Goal: Task Accomplishment & Management: Manage account settings

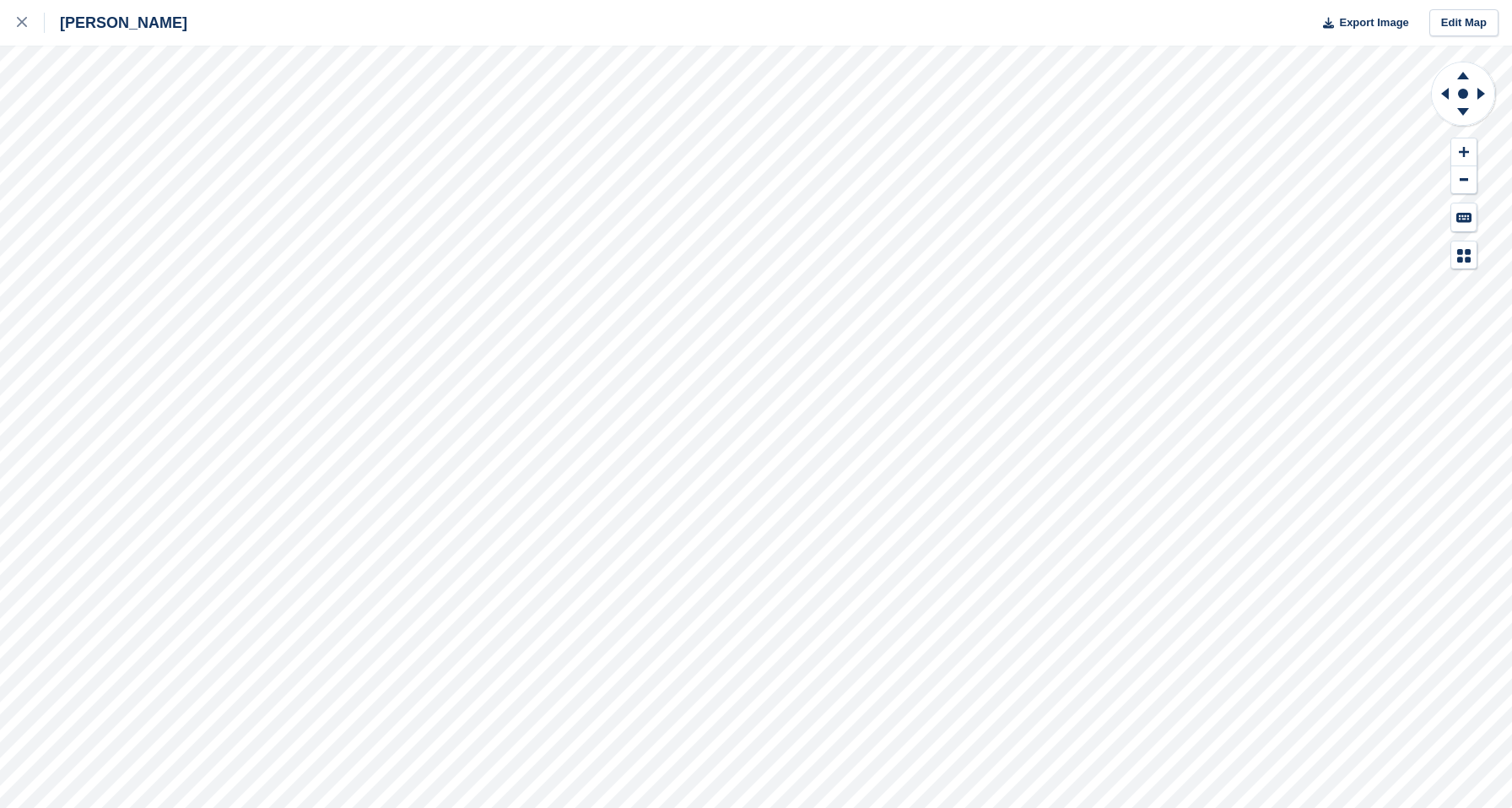
click at [54, 218] on div "Crosby Export Image Edit Map" at bounding box center [756, 404] width 1512 height 808
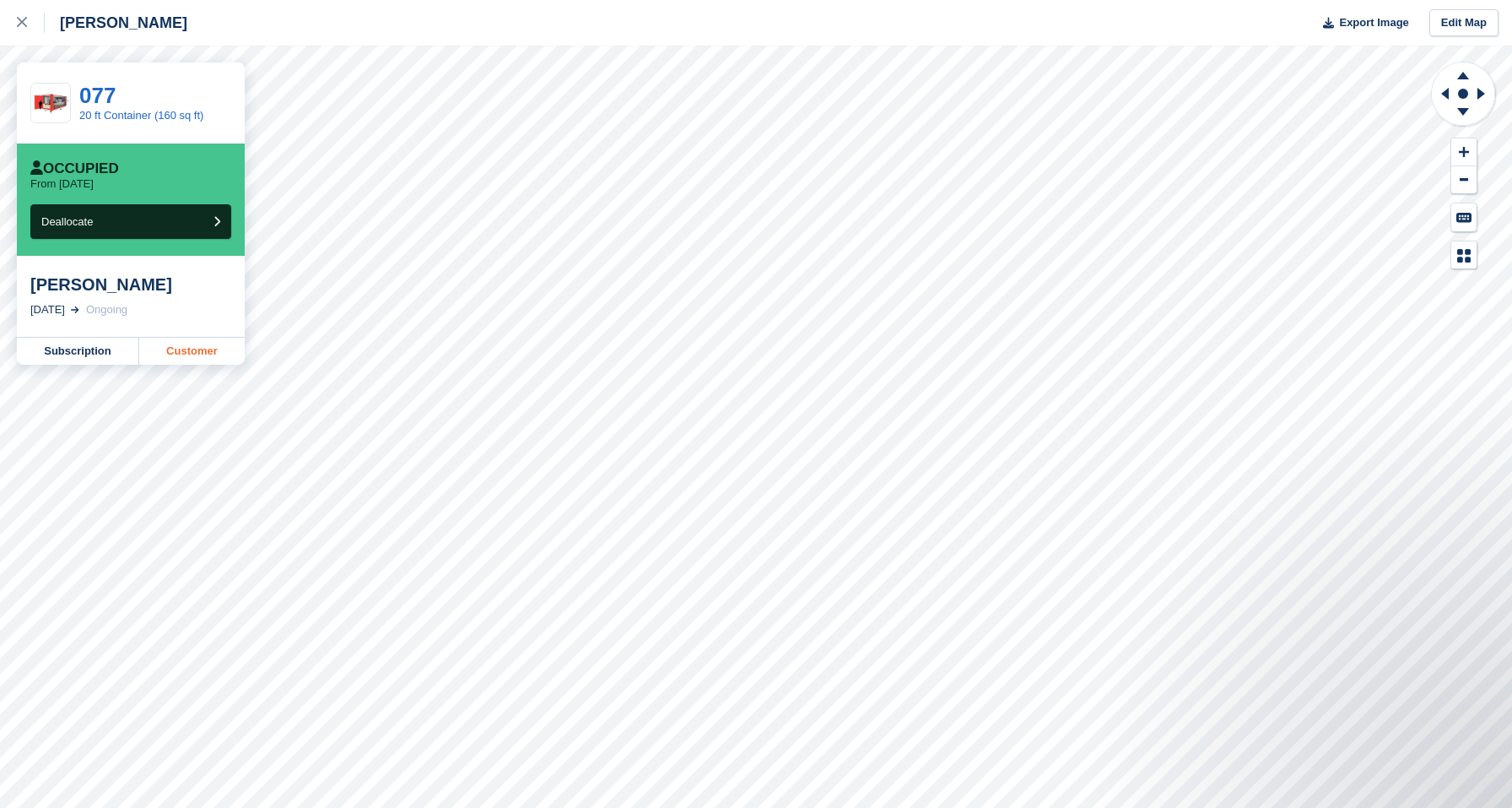
click at [193, 349] on link "Customer" at bounding box center [192, 351] width 106 height 27
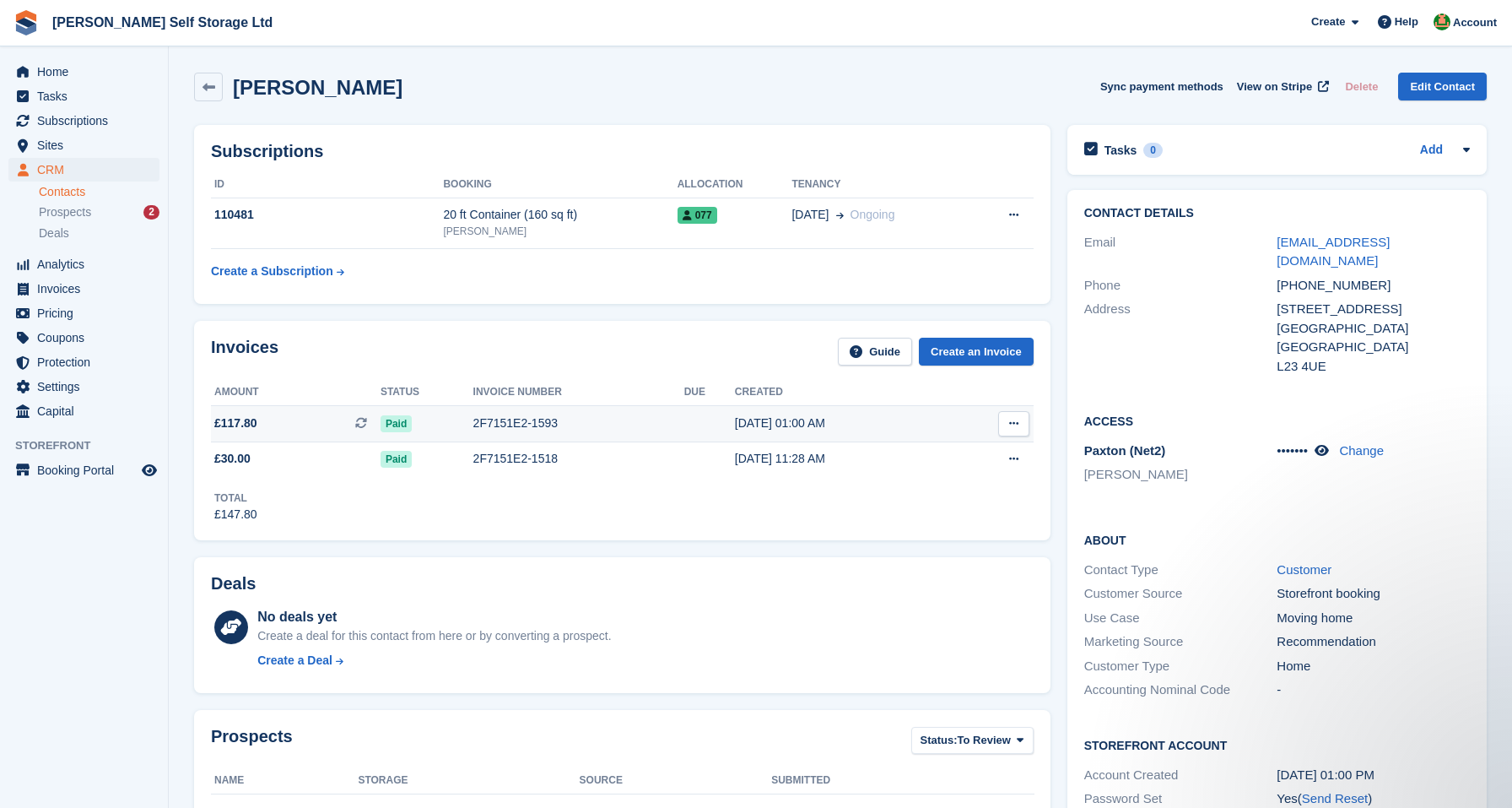
click at [302, 427] on span "£117.80 This is a recurring subscription invoice." at bounding box center [295, 424] width 170 height 18
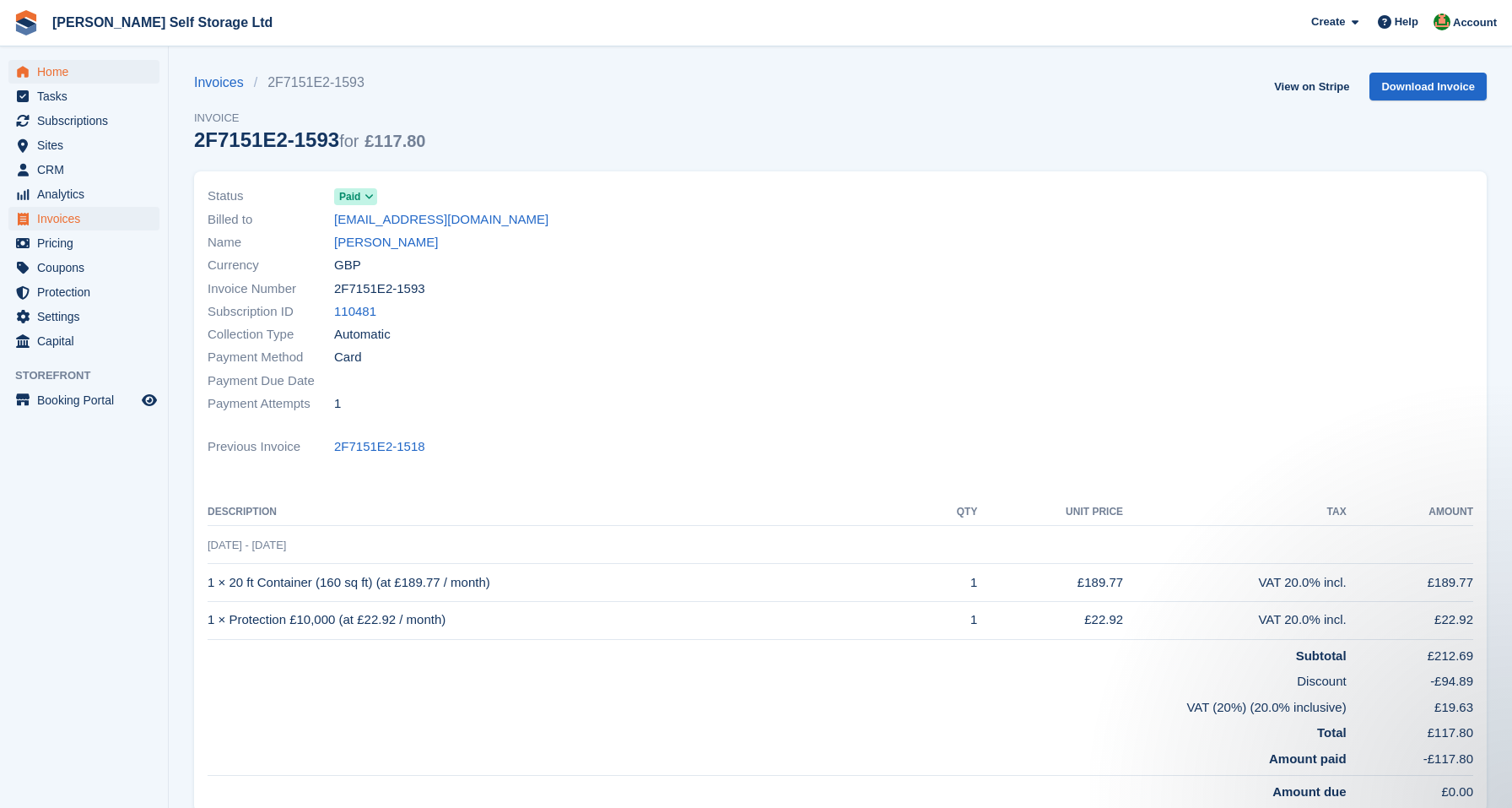
click at [57, 76] on span "Home" at bounding box center [87, 72] width 101 height 23
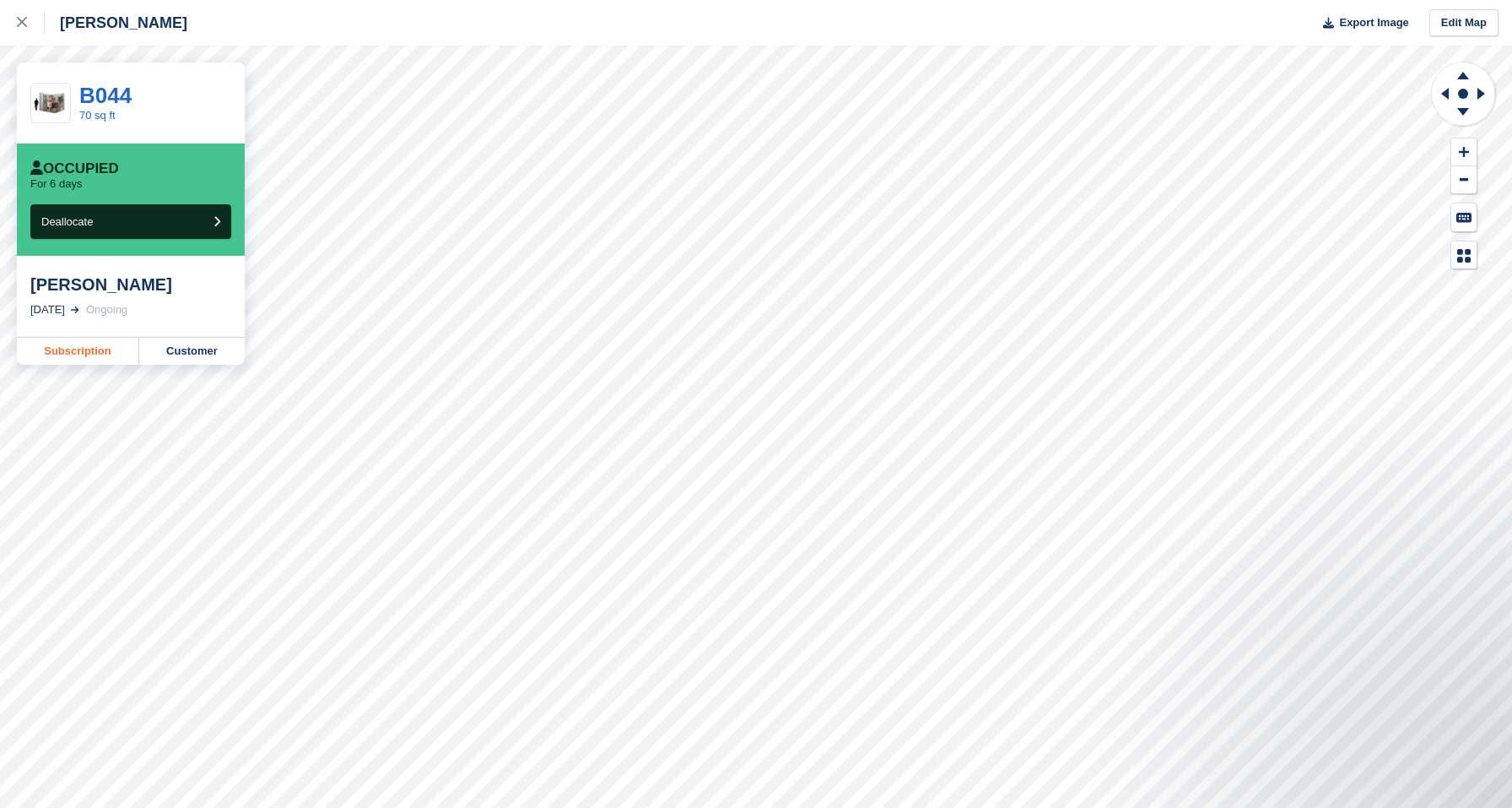
click at [91, 351] on link "Subscription" at bounding box center [78, 351] width 122 height 27
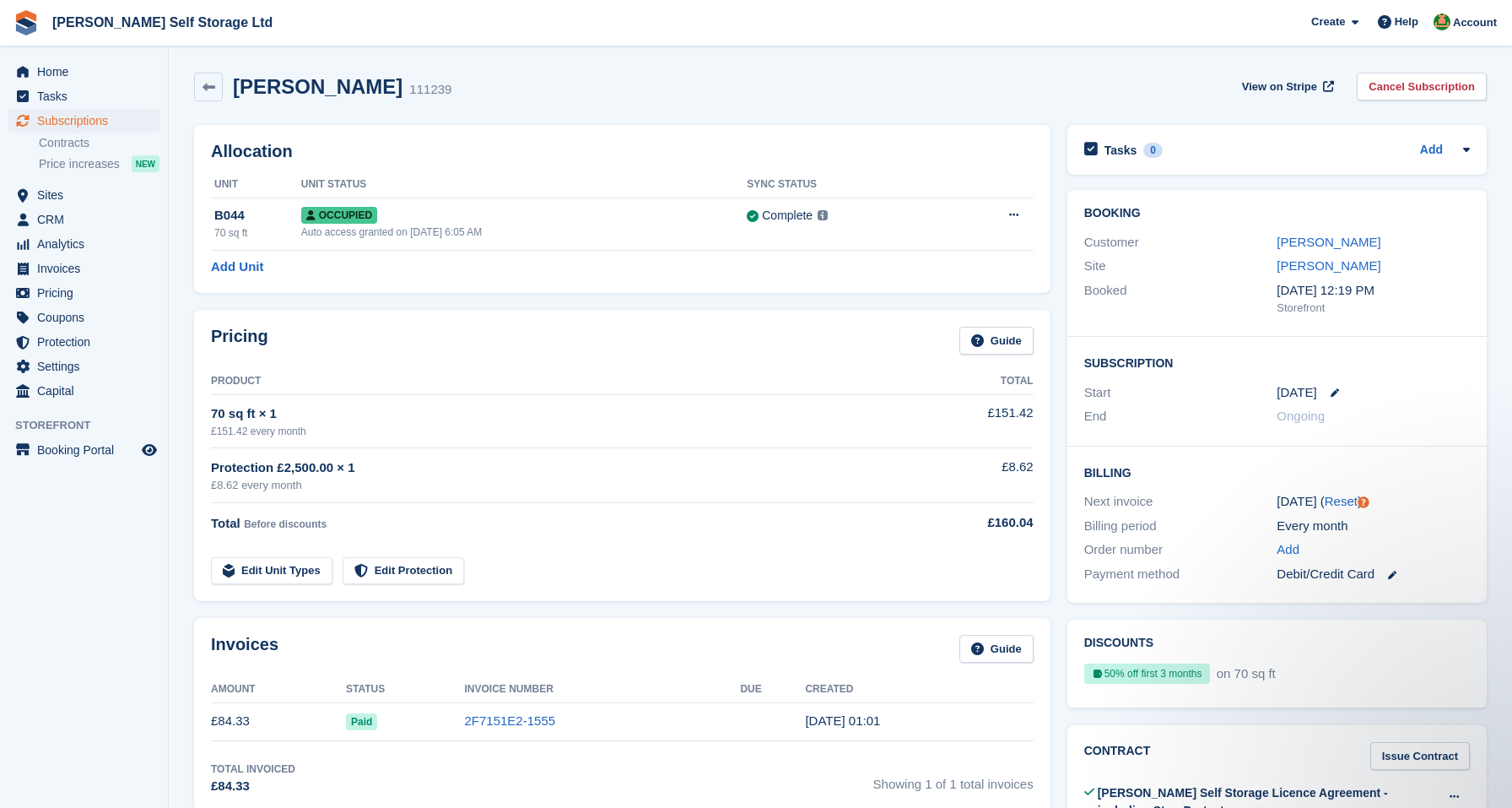
click at [1056, 147] on div "Allocation Unit Unit Status Sync Status B044 70 sq ft Occupied Auto access gran…" at bounding box center [622, 209] width 873 height 185
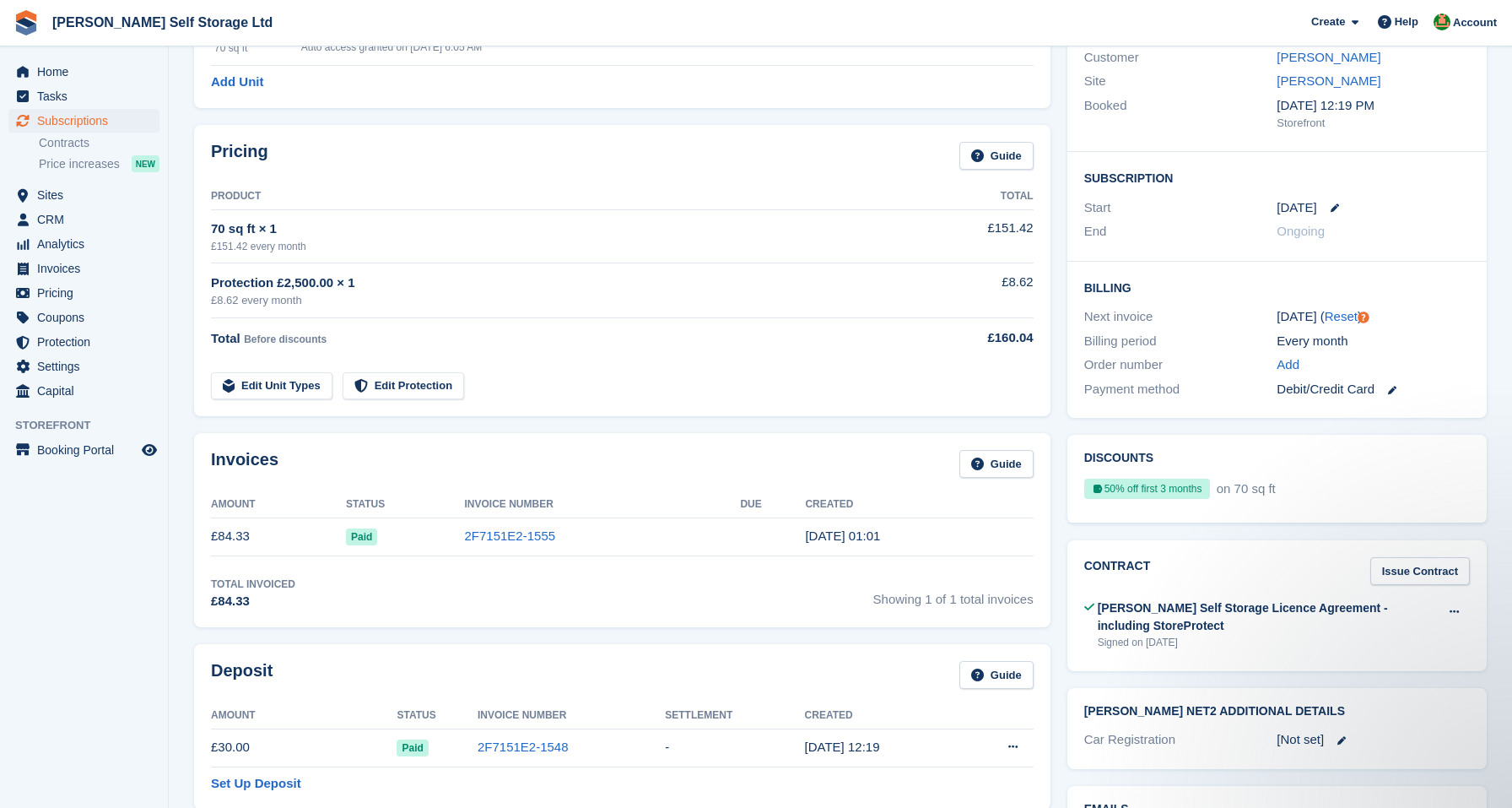
scroll to position [202, 0]
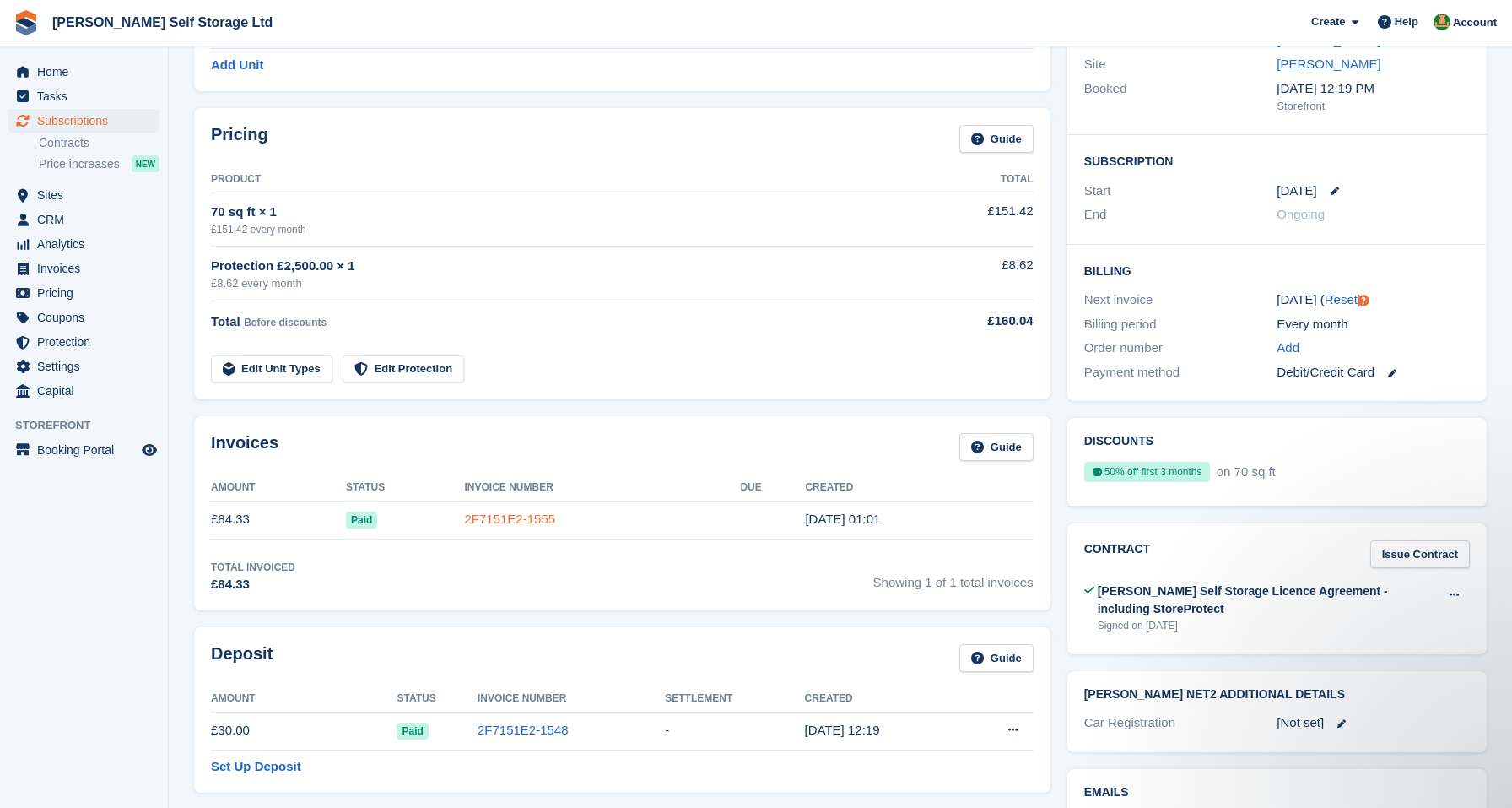
click at [506, 517] on link "2F7151E2-1555" at bounding box center [510, 519] width 92 height 14
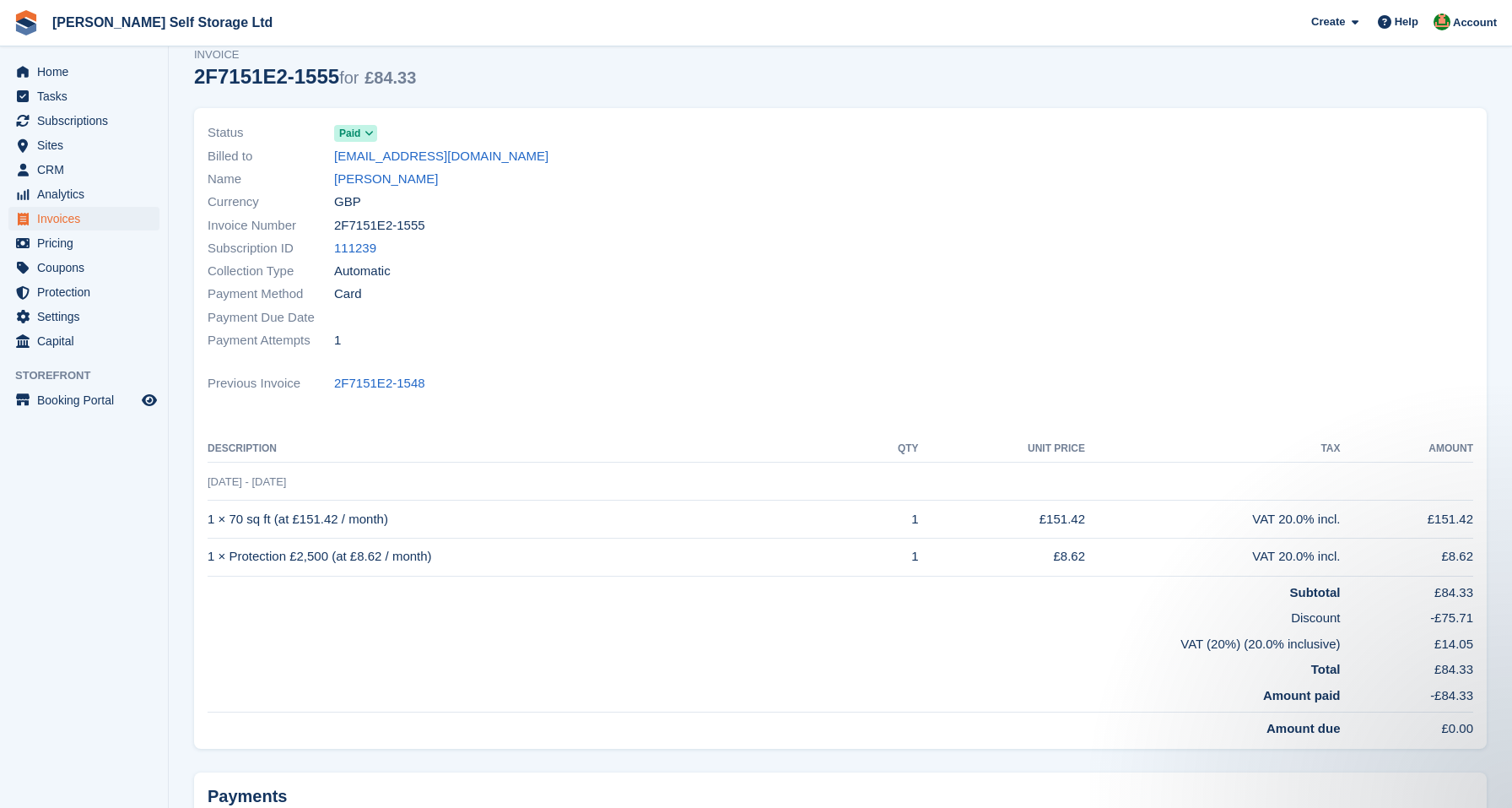
scroll to position [63, 0]
click at [103, 22] on link "[PERSON_NAME] Self Storage Ltd" at bounding box center [162, 22] width 233 height 28
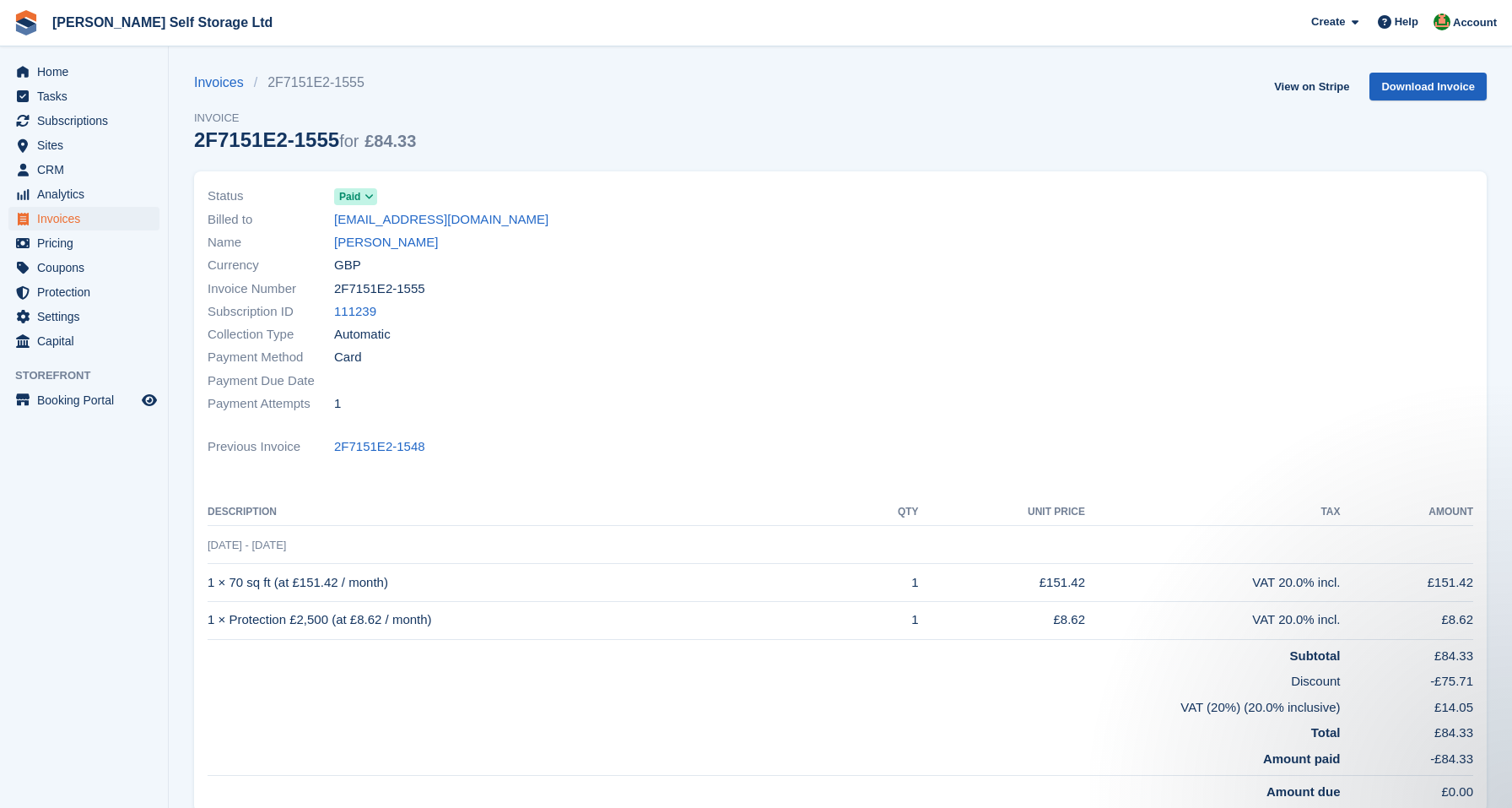
scroll to position [0, 0]
click at [1399, 86] on link "Download Invoice" at bounding box center [1428, 86] width 118 height 28
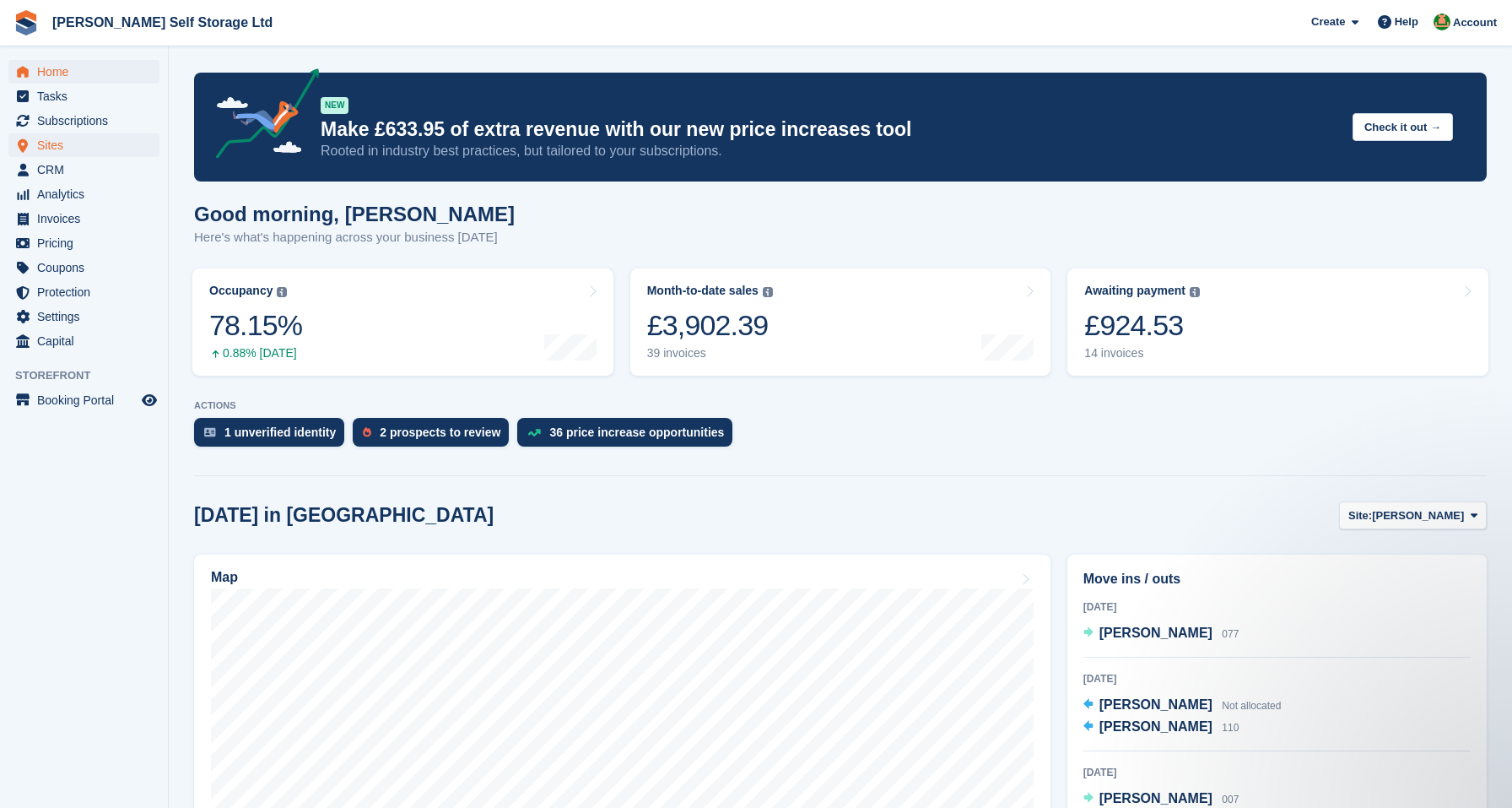
click at [74, 147] on span "Sites" at bounding box center [87, 145] width 101 height 23
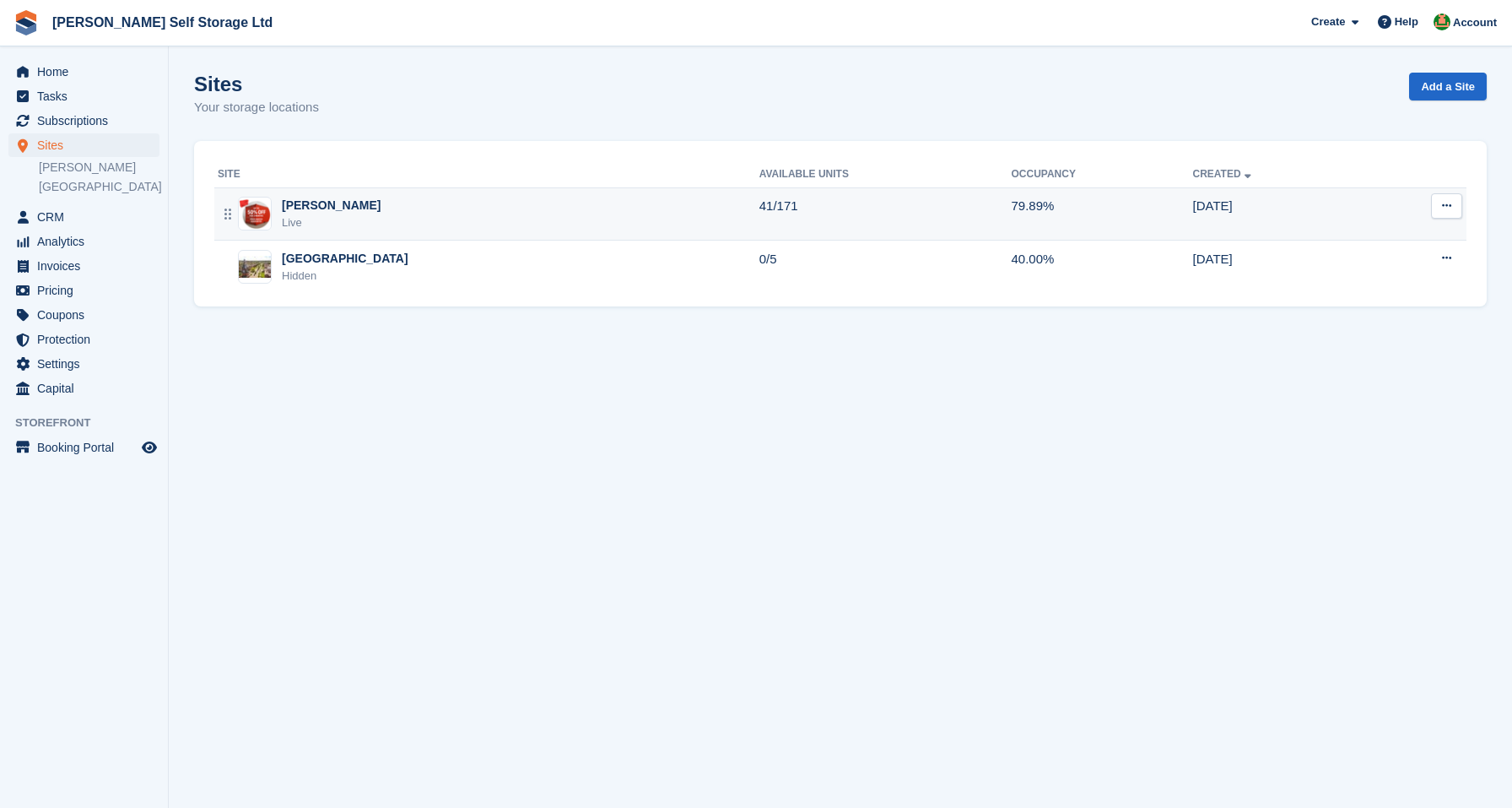
click at [473, 205] on div "Crosby Live" at bounding box center [489, 214] width 542 height 35
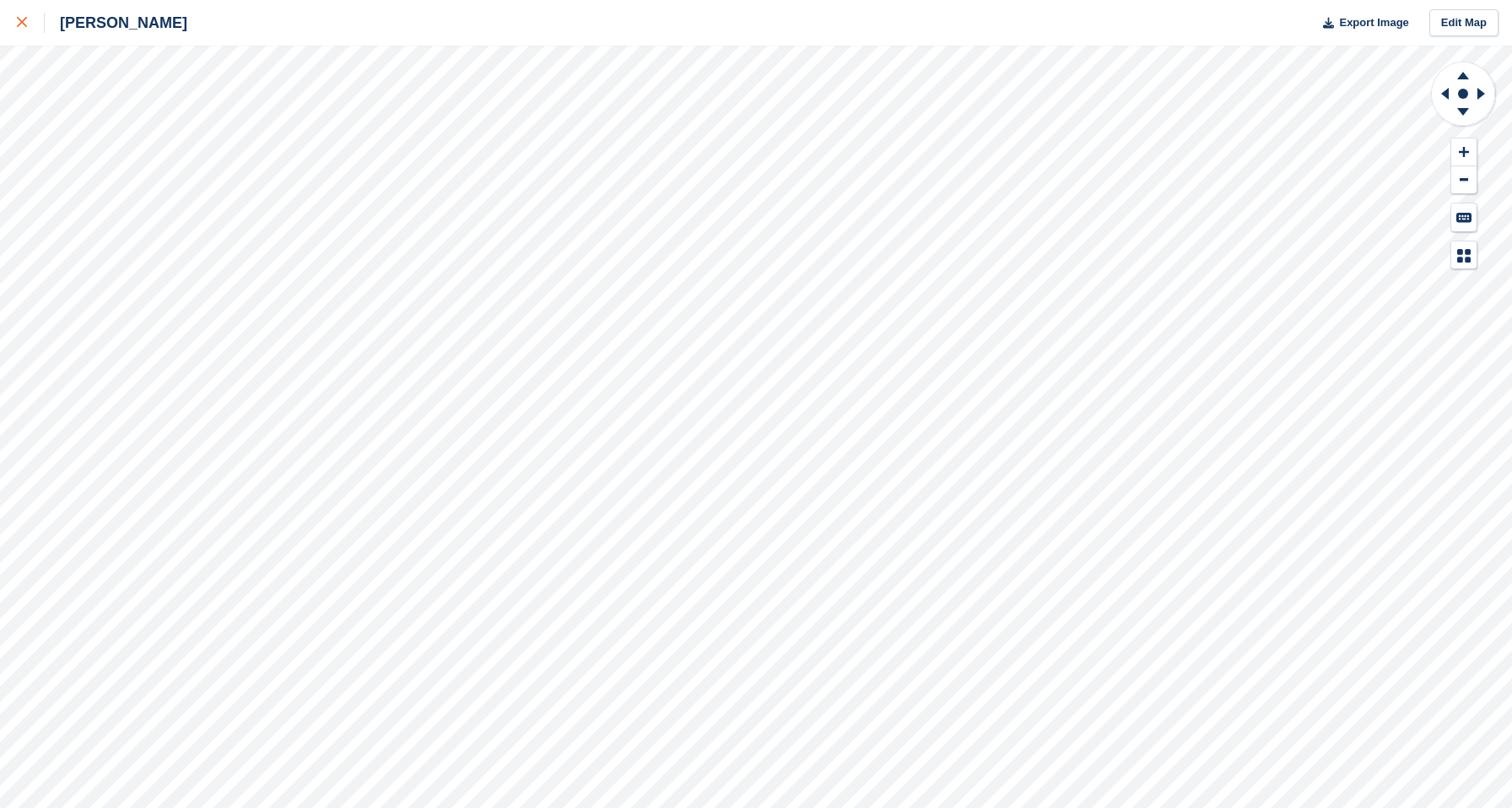
click at [22, 27] on div at bounding box center [31, 22] width 28 height 21
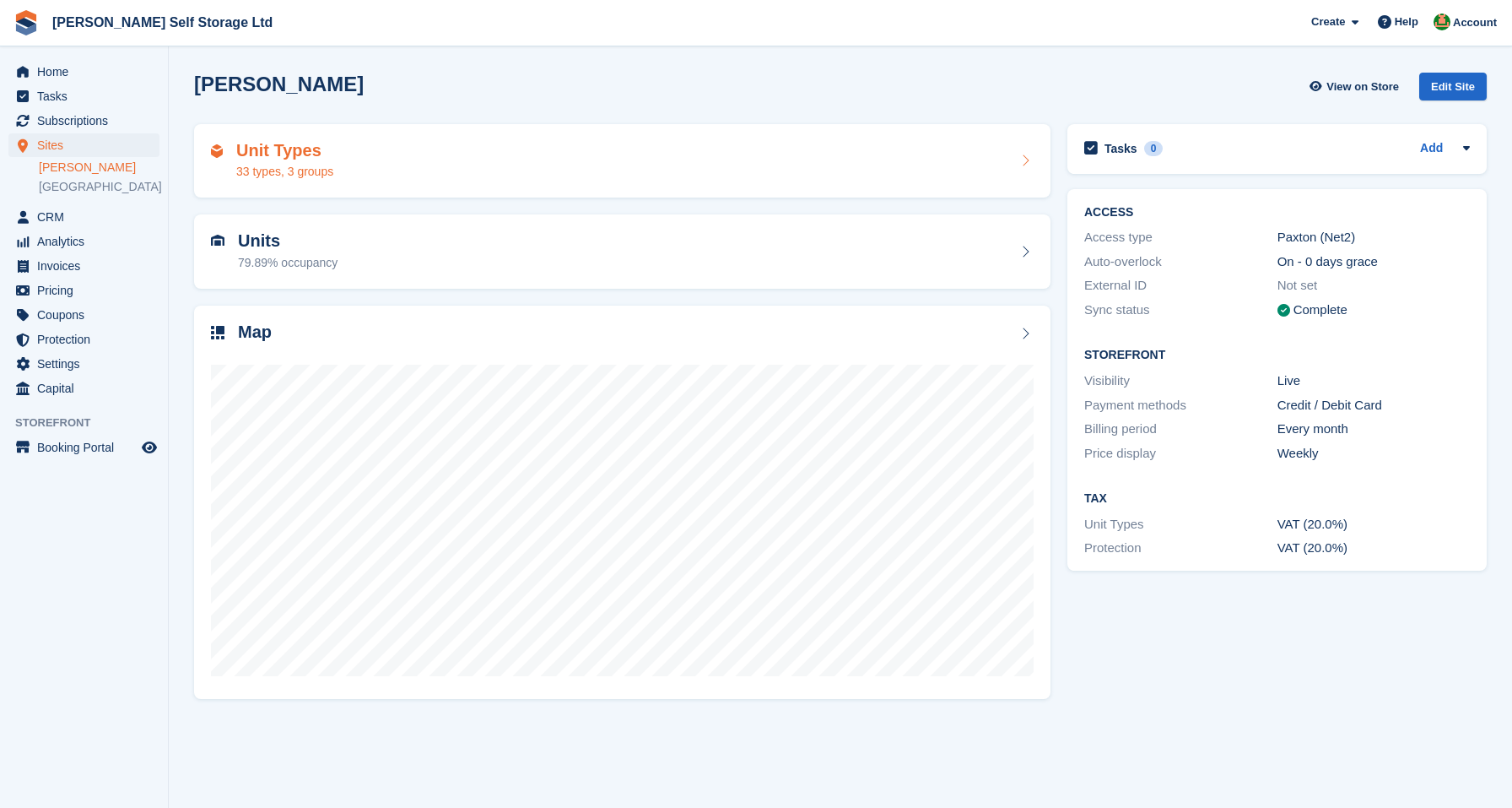
click at [489, 147] on div "Unit Types 33 types, 3 groups" at bounding box center [622, 161] width 823 height 40
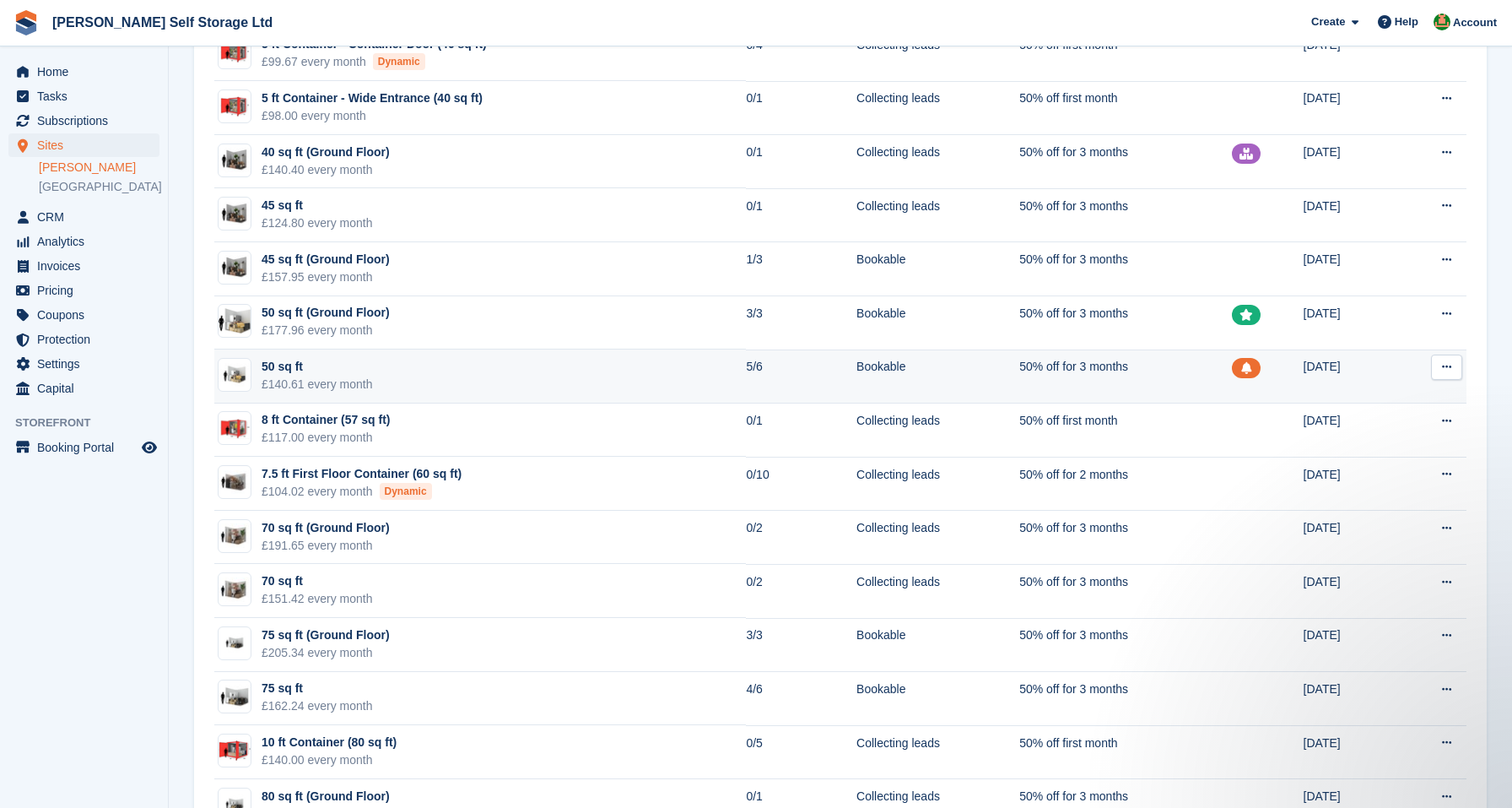
scroll to position [669, 0]
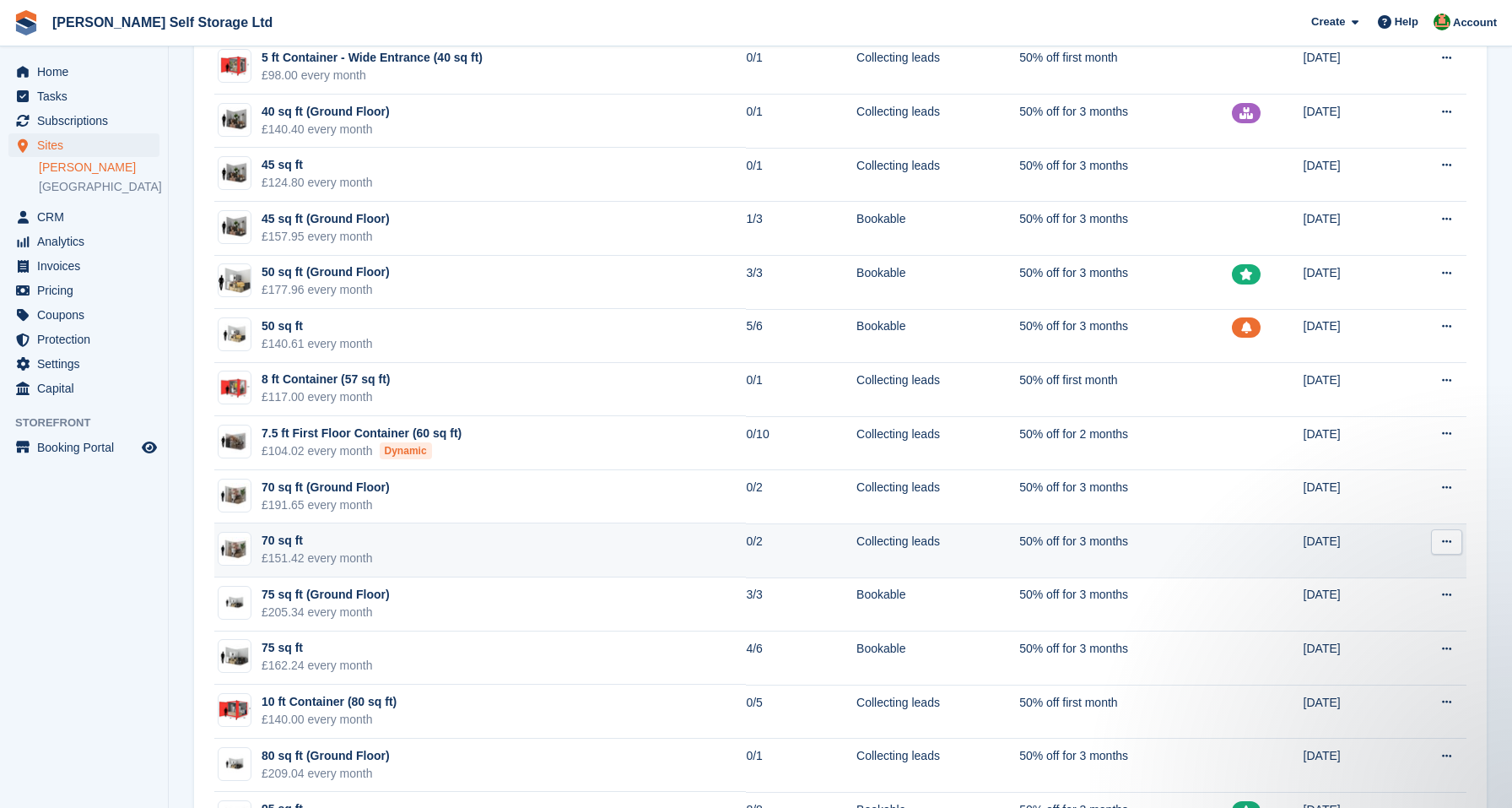
click at [498, 549] on td "70 sq ft £151.42 every month" at bounding box center [480, 550] width 531 height 54
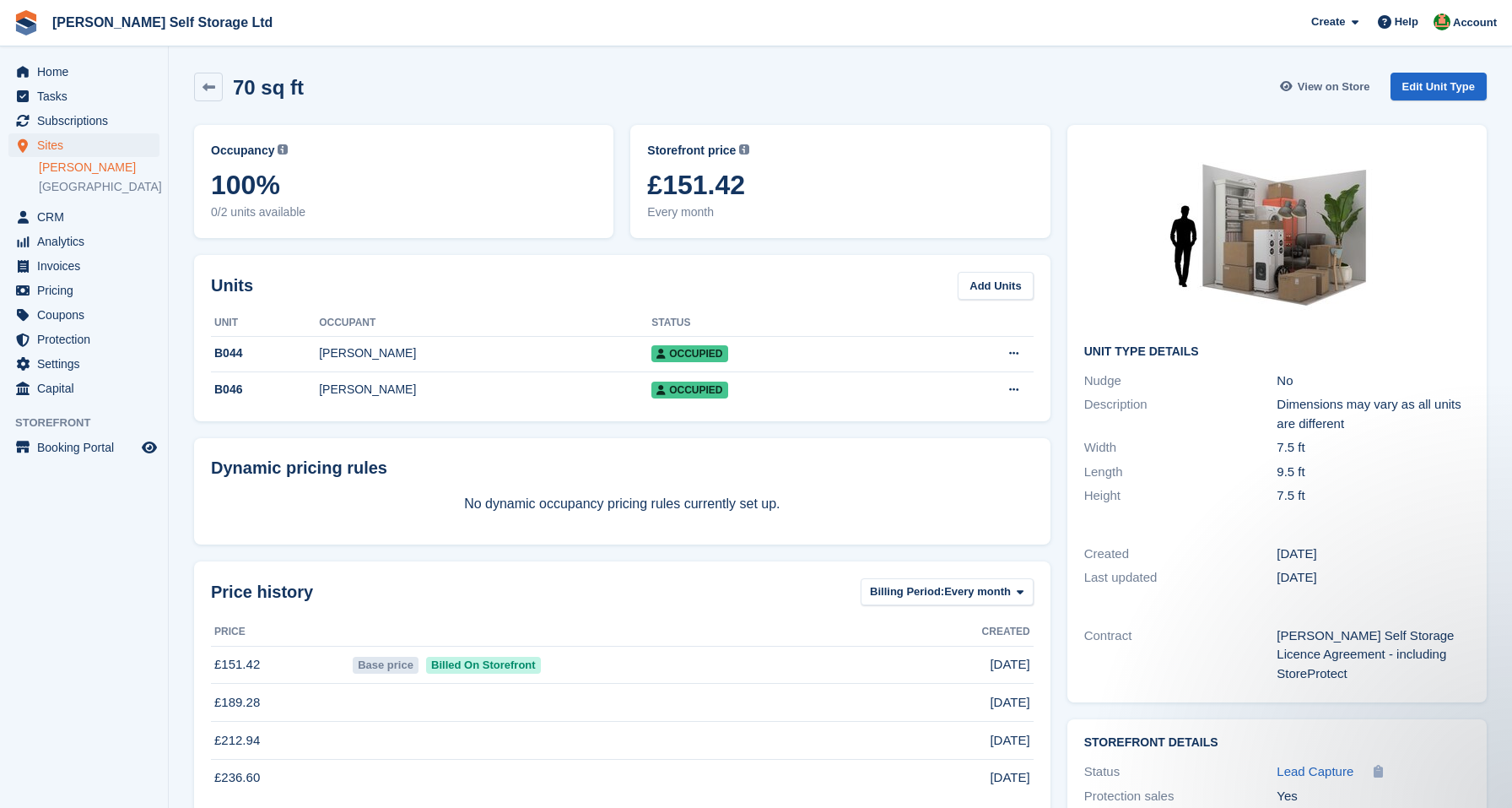
click at [1345, 90] on span "View on Store" at bounding box center [1333, 86] width 73 height 17
